Goal: Communication & Community: Ask a question

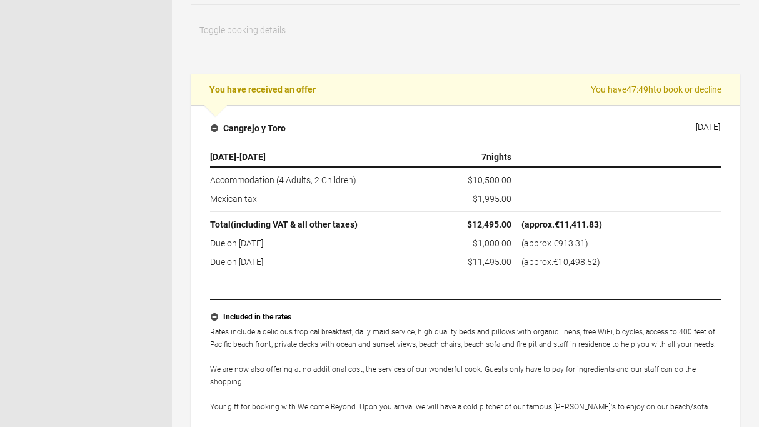
scroll to position [152, 0]
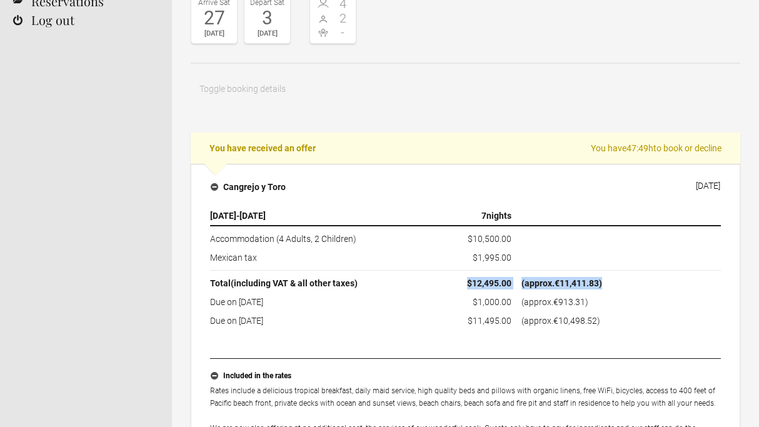
drag, startPoint x: 467, startPoint y: 279, endPoint x: 621, endPoint y: 278, distance: 153.8
click at [621, 278] on tr "Total (including VAT & all other taxes) $12,495.00 (approx. €11,411.83 )" at bounding box center [465, 282] width 511 height 23
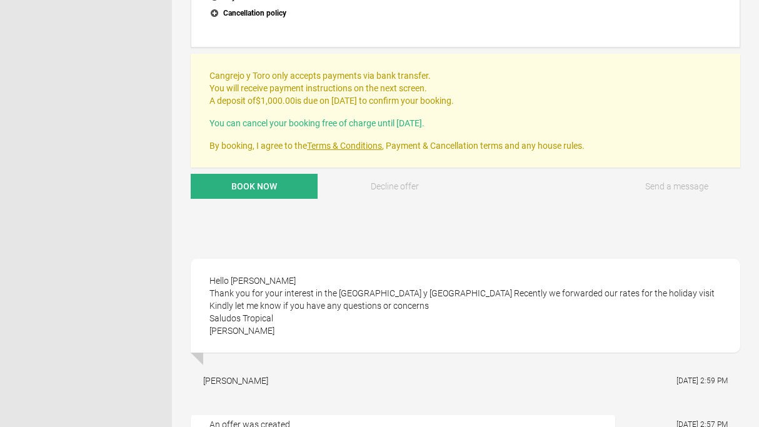
scroll to position [713, 0]
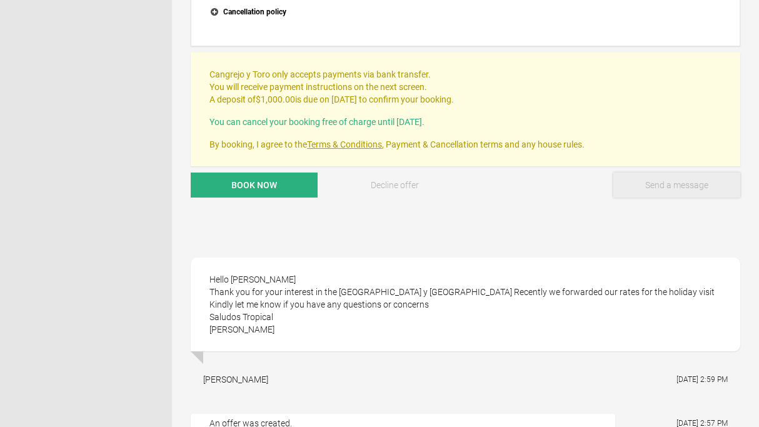
click at [669, 175] on button "Send a message" at bounding box center [676, 185] width 127 height 25
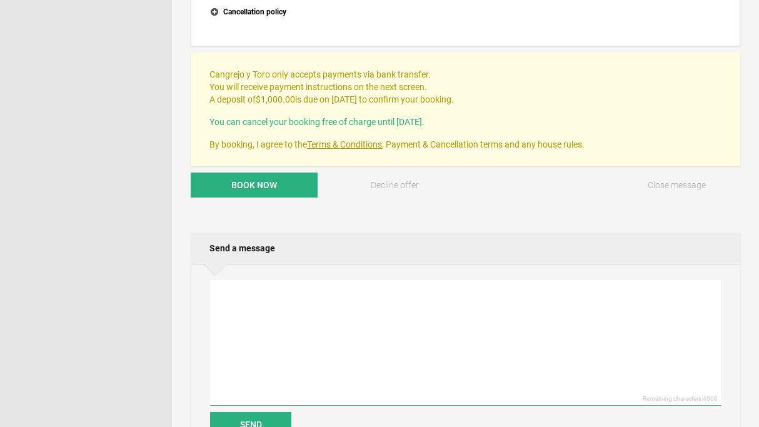
click at [412, 339] on textarea at bounding box center [465, 343] width 511 height 126
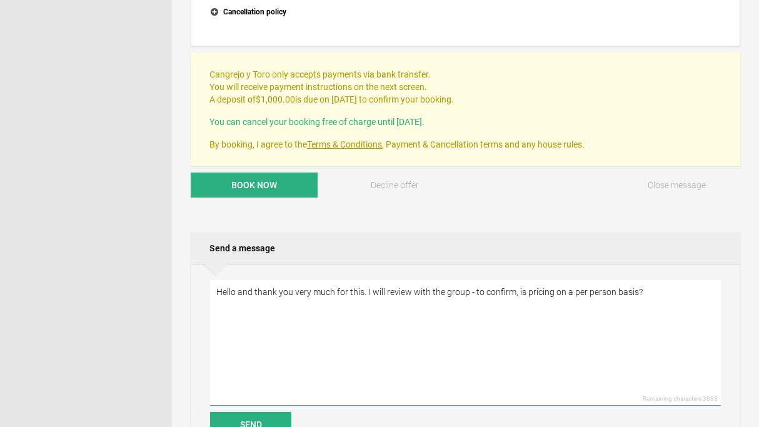
click at [614, 285] on textarea "Hello and thank you very much for this. I will review with the group - to confi…" at bounding box center [465, 343] width 511 height 126
click at [618, 285] on textarea "Hello and thank you very much for this. I will review with the group - to confi…" at bounding box center [465, 343] width 511 height 126
click at [615, 280] on textarea "Hello and thank you very much for this. I will review with the group - to confi…" at bounding box center [465, 343] width 511 height 126
click at [691, 280] on textarea "Hello and thank you very much for this. I will review with the group - to confi…" at bounding box center [465, 343] width 511 height 126
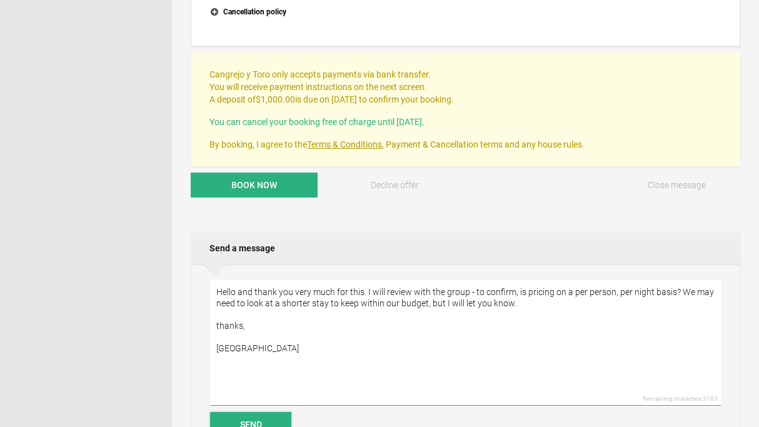
type textarea "Hello and thank you very much for this. I will review with the group - to confi…"
click at [256, 417] on button "Send" at bounding box center [250, 424] width 81 height 25
